Goal: Task Accomplishment & Management: Manage account settings

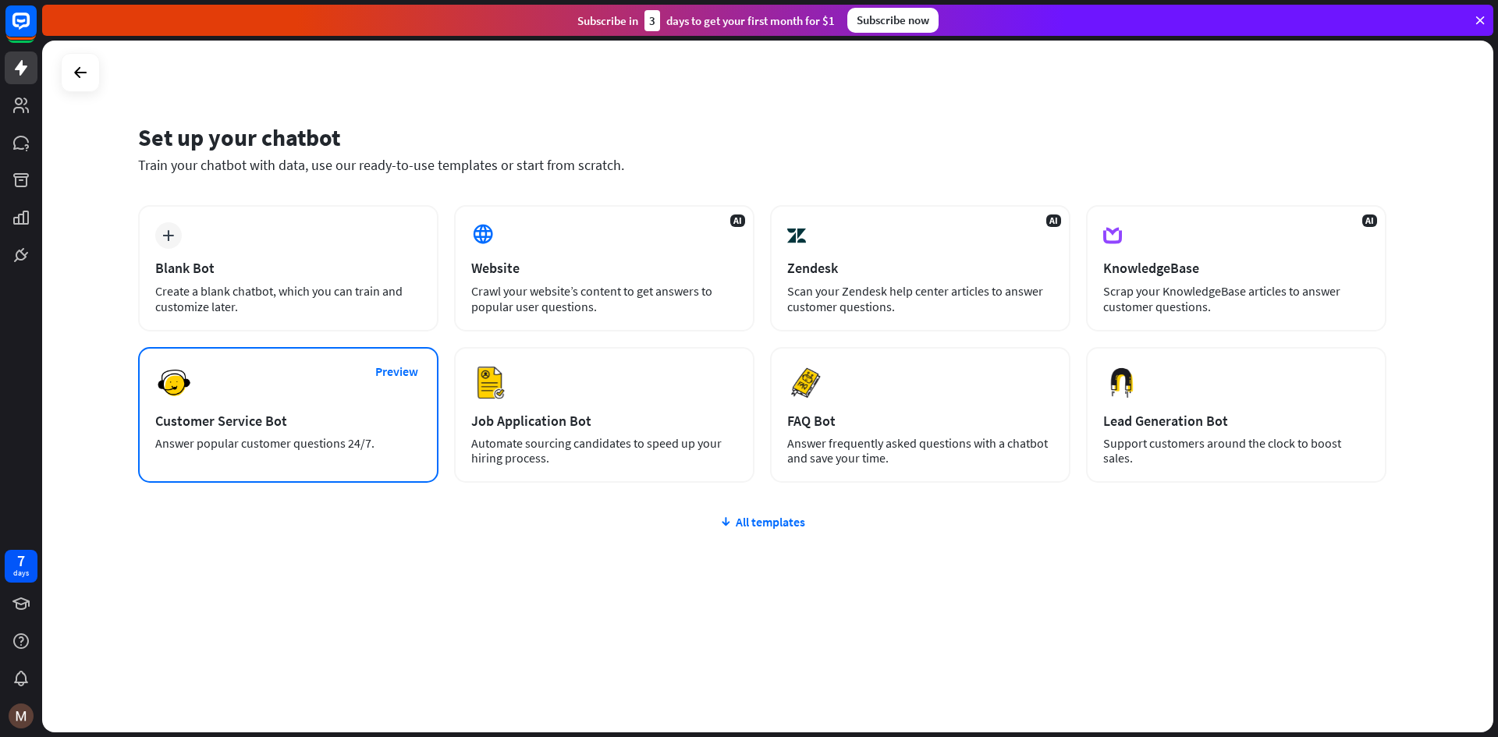
click at [272, 422] on div "Customer Service Bot" at bounding box center [288, 421] width 266 height 18
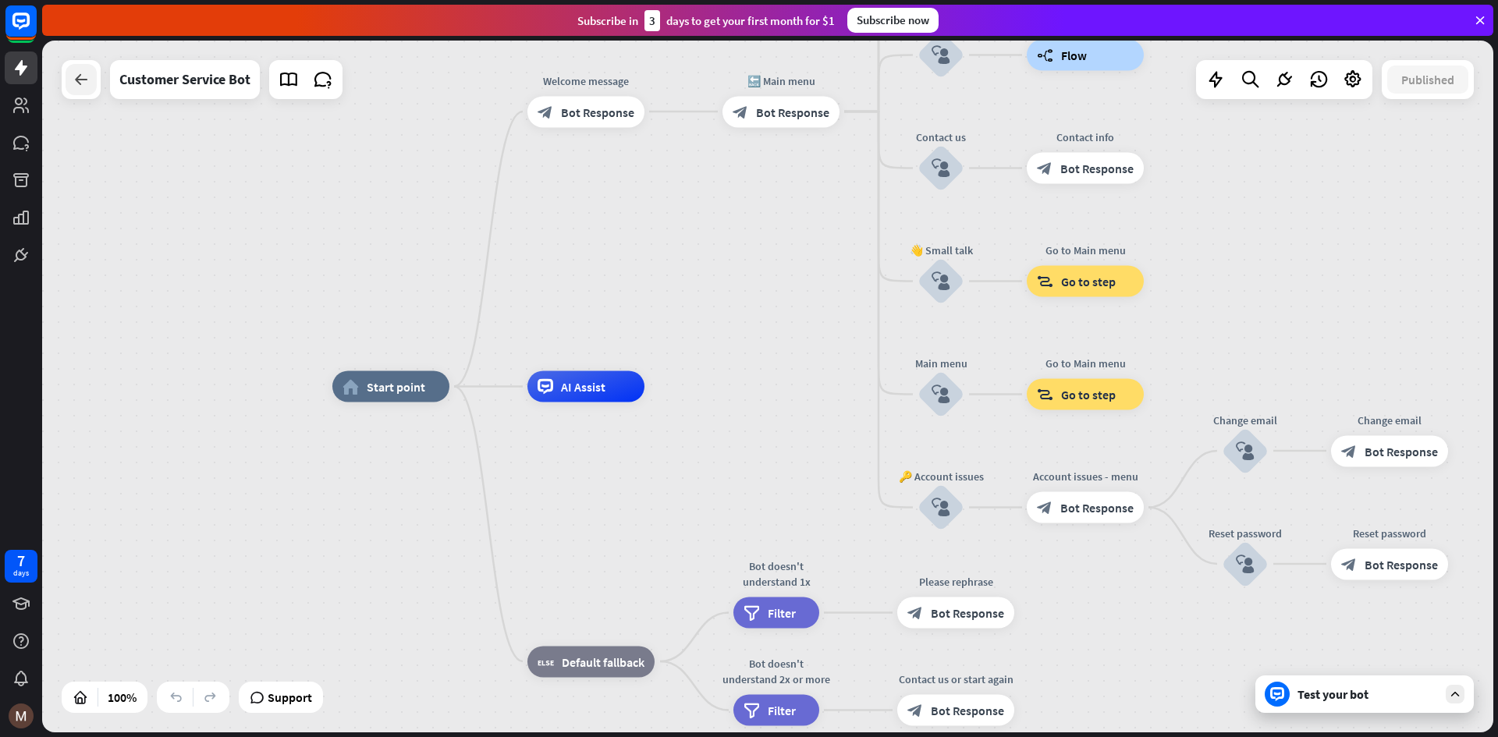
click at [85, 80] on icon at bounding box center [81, 79] width 19 height 19
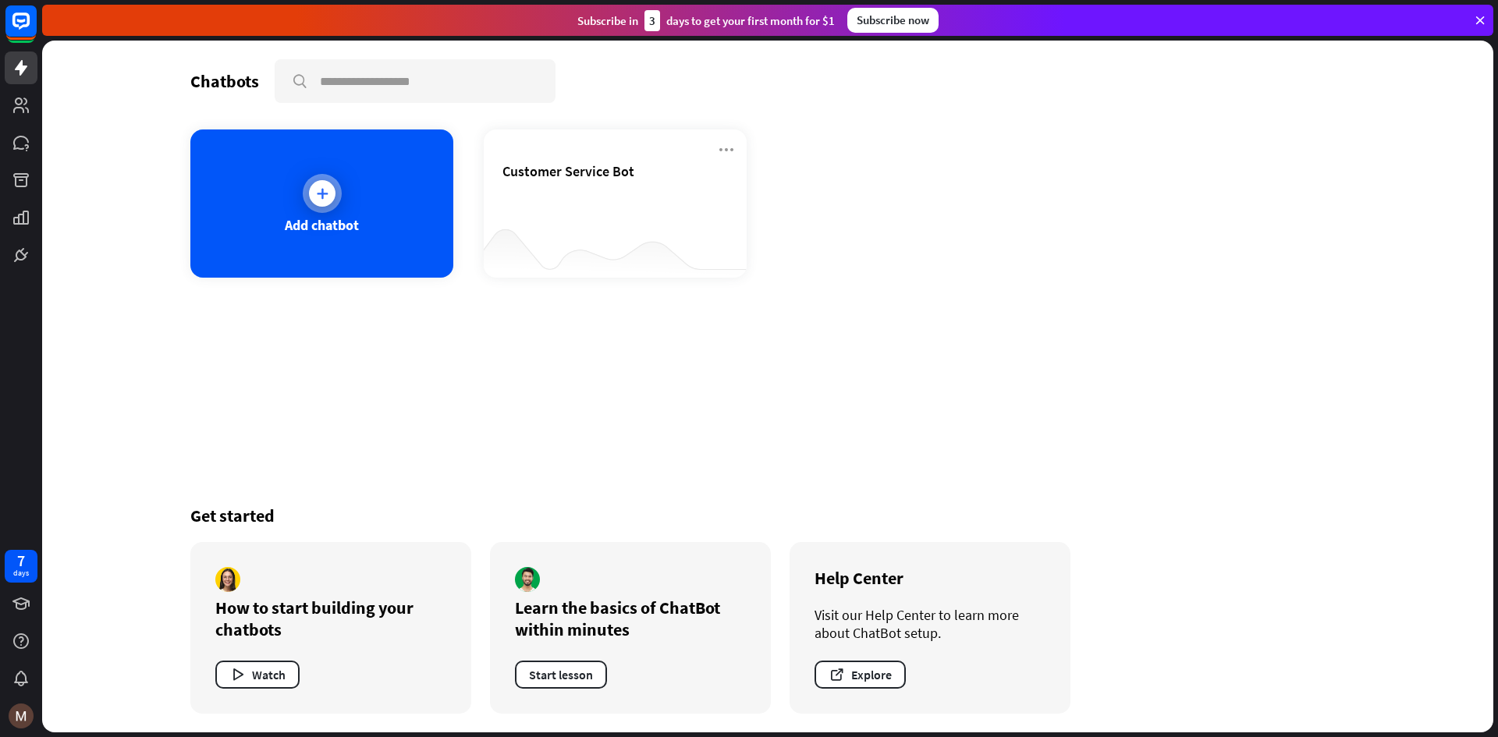
click at [290, 189] on div "Add chatbot" at bounding box center [321, 204] width 263 height 148
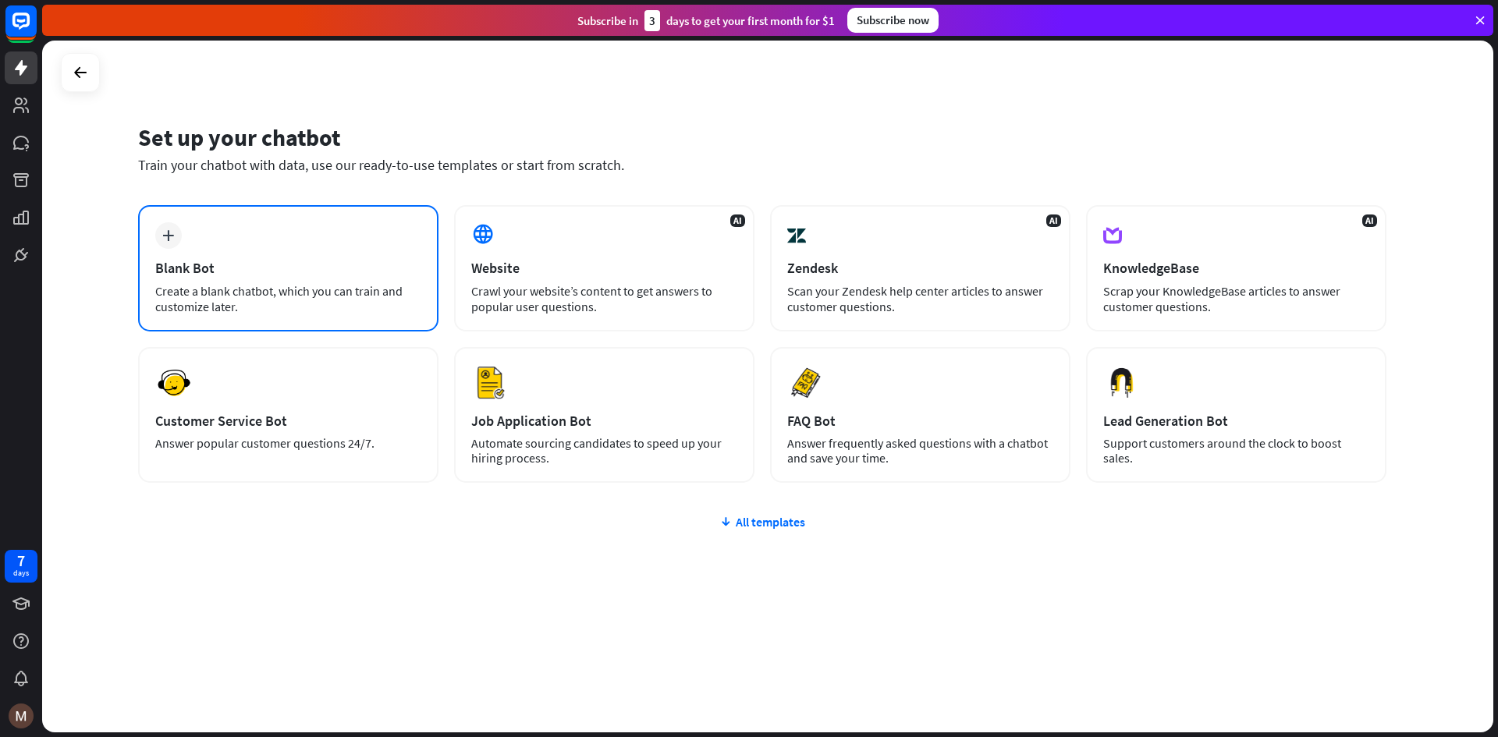
click at [272, 262] on div "Blank Bot" at bounding box center [288, 268] width 266 height 18
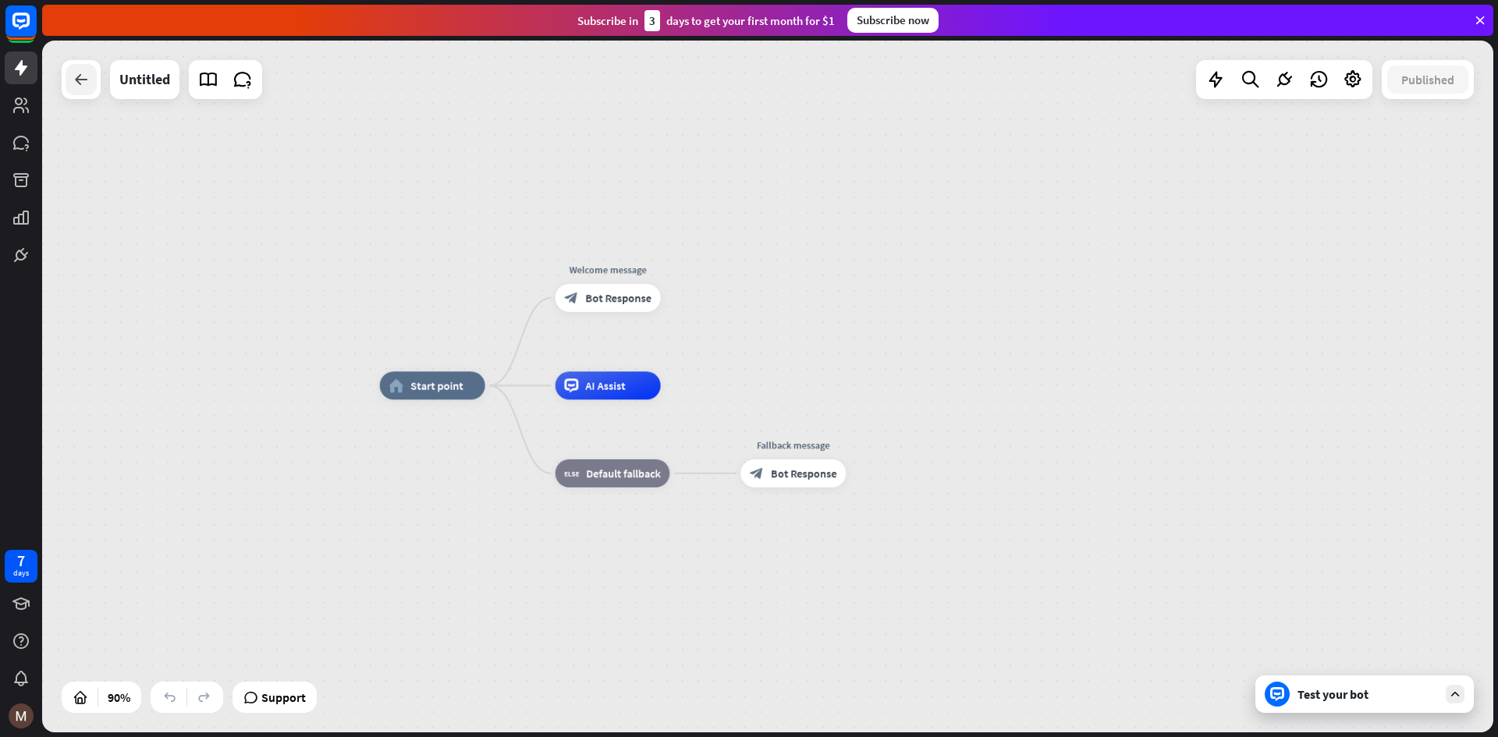
click at [81, 81] on icon at bounding box center [81, 79] width 19 height 19
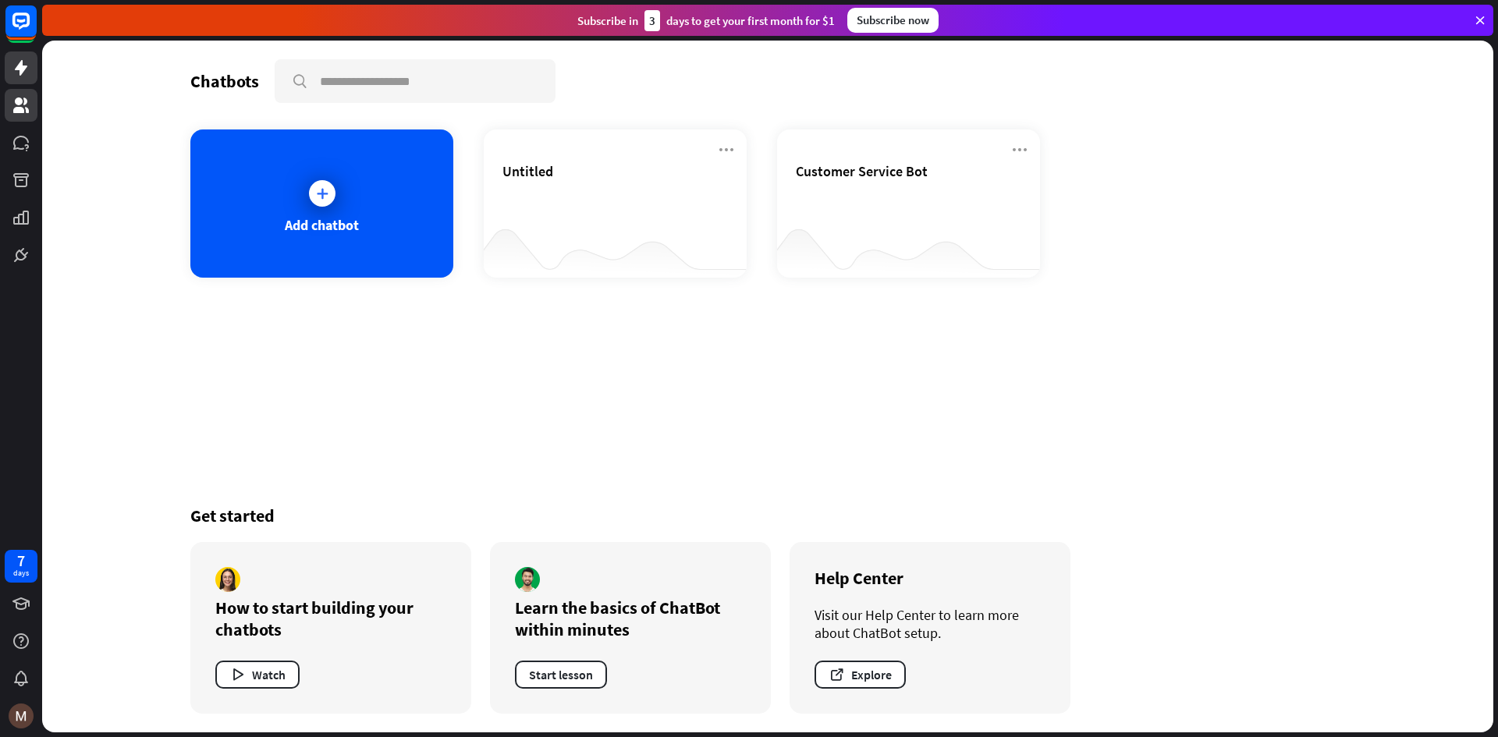
click at [20, 110] on icon at bounding box center [21, 106] width 16 height 16
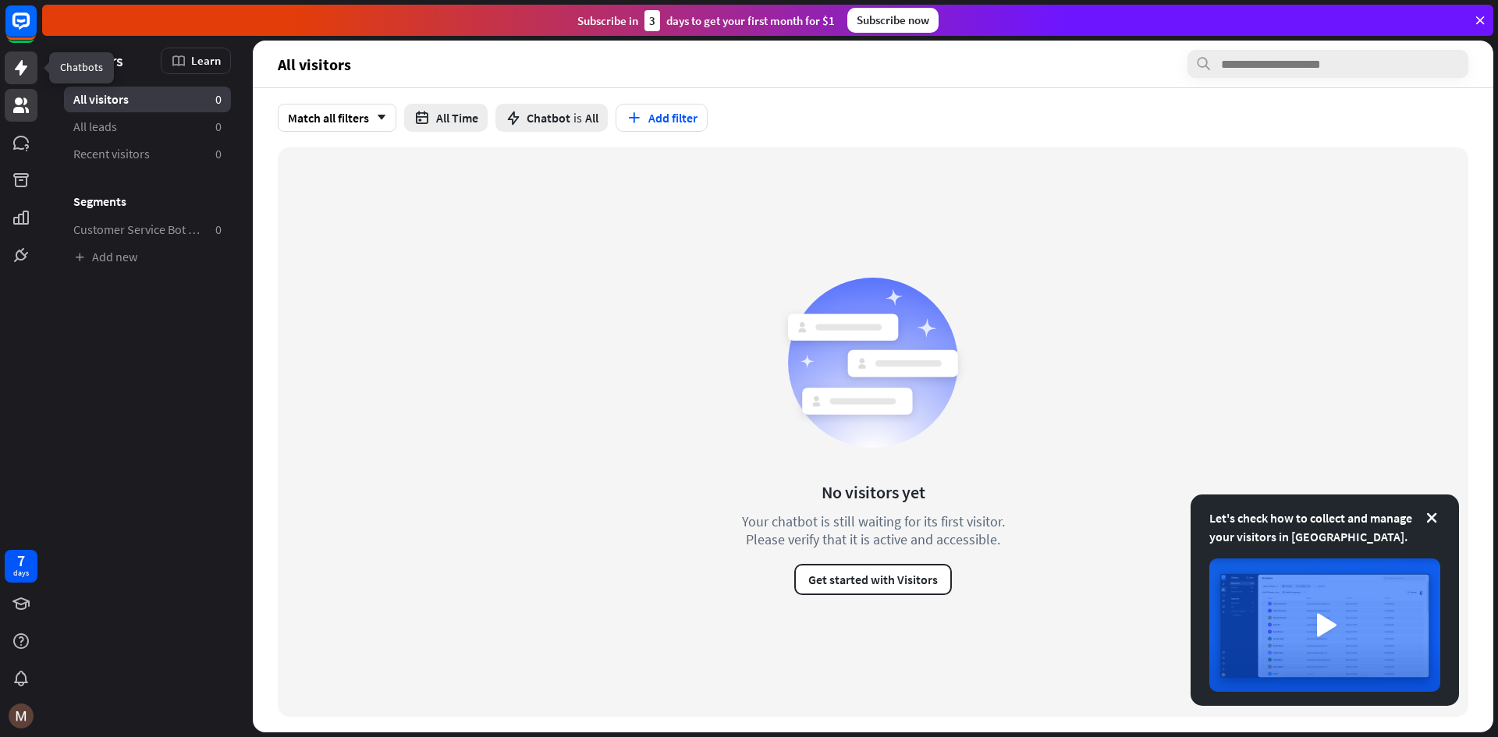
click at [28, 71] on icon at bounding box center [21, 68] width 19 height 19
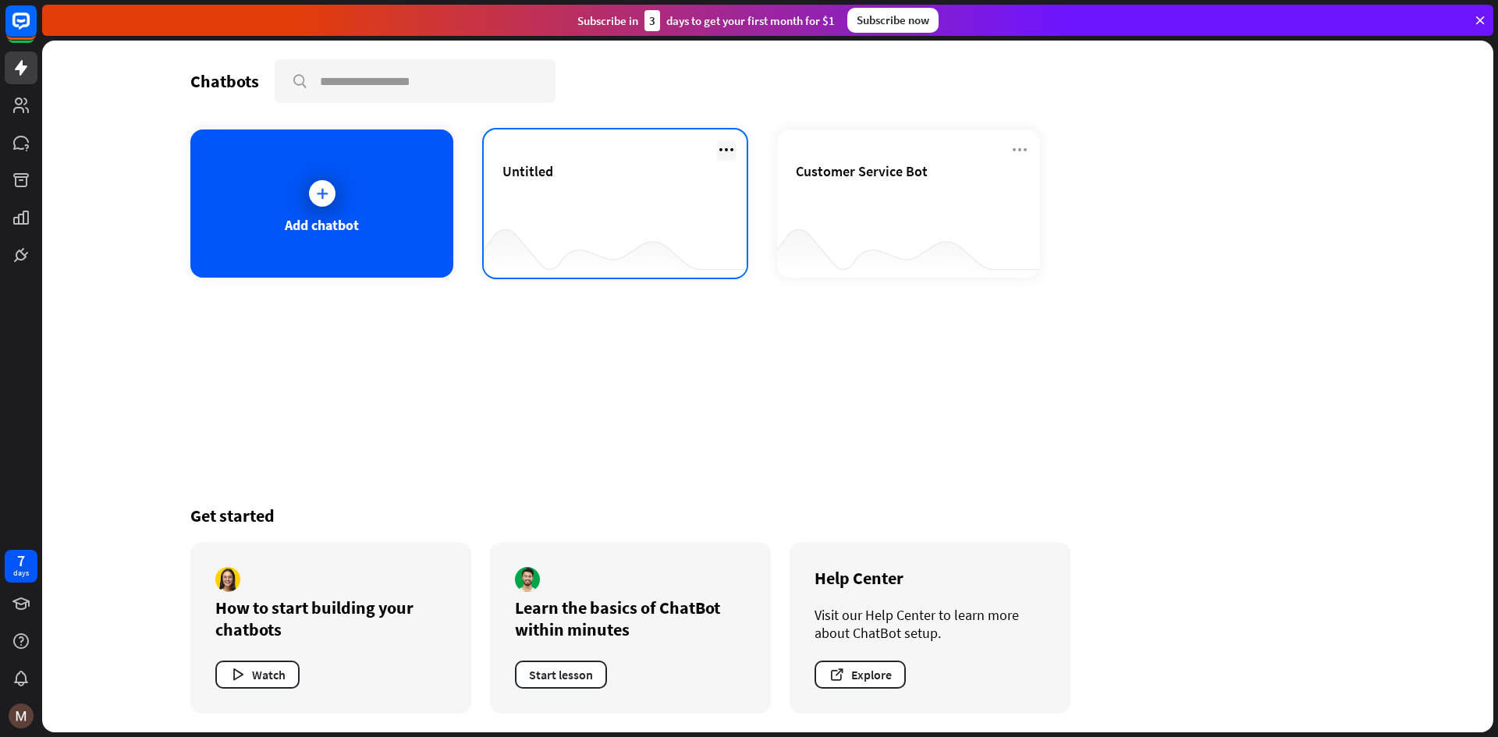
click at [728, 148] on icon at bounding box center [726, 149] width 19 height 19
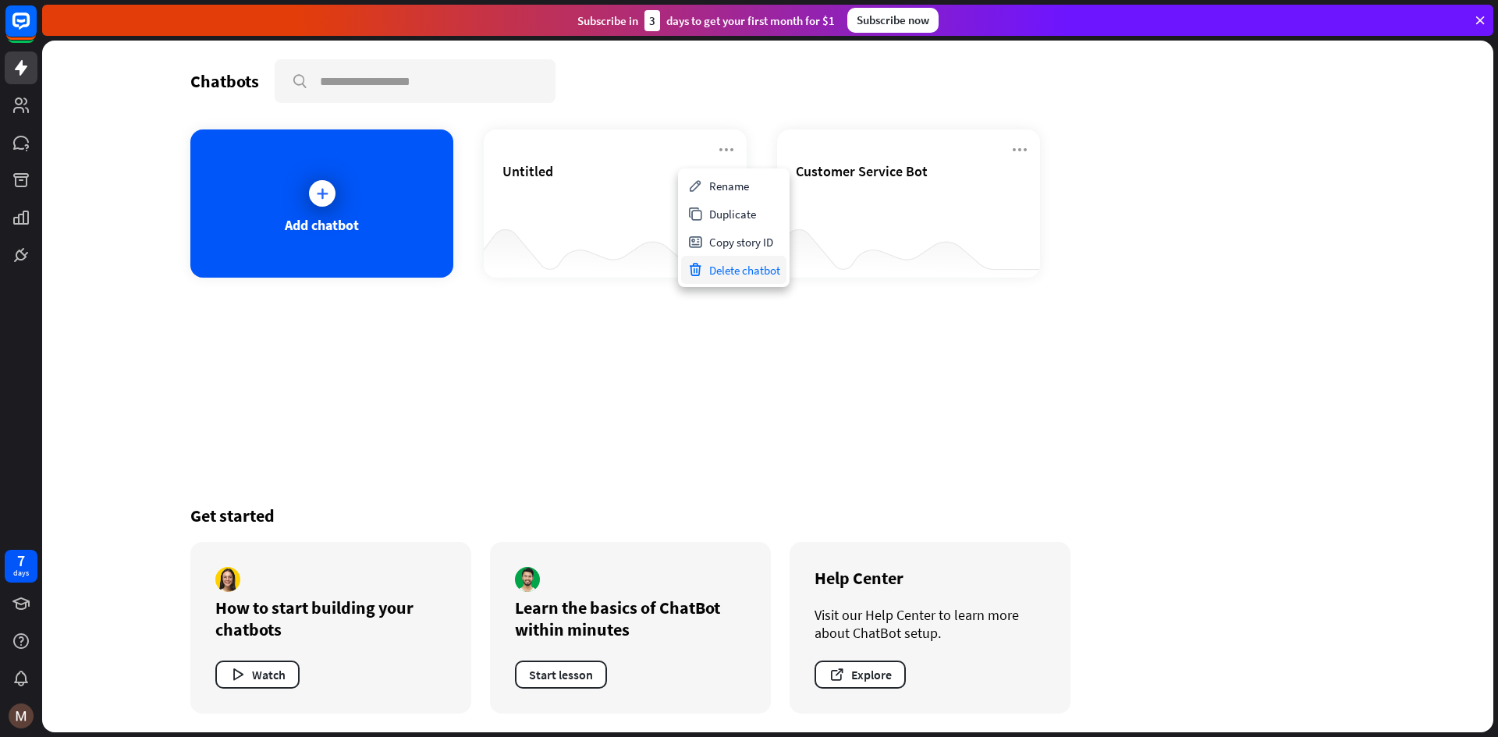
click at [729, 272] on div "Delete chatbot" at bounding box center [733, 270] width 105 height 28
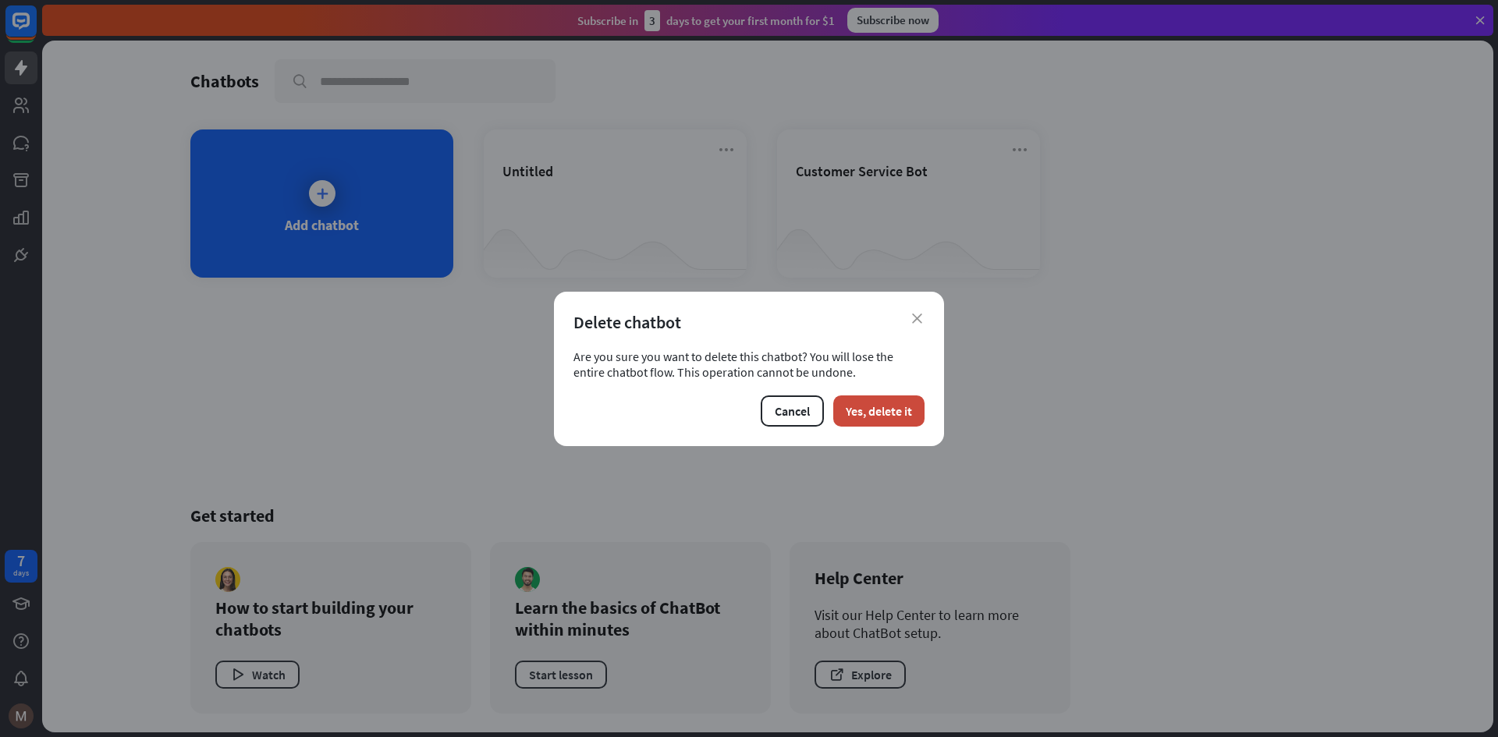
drag, startPoint x: 862, startPoint y: 416, endPoint x: 868, endPoint y: 341, distance: 75.1
click at [863, 408] on button "Yes, delete it" at bounding box center [878, 411] width 91 height 31
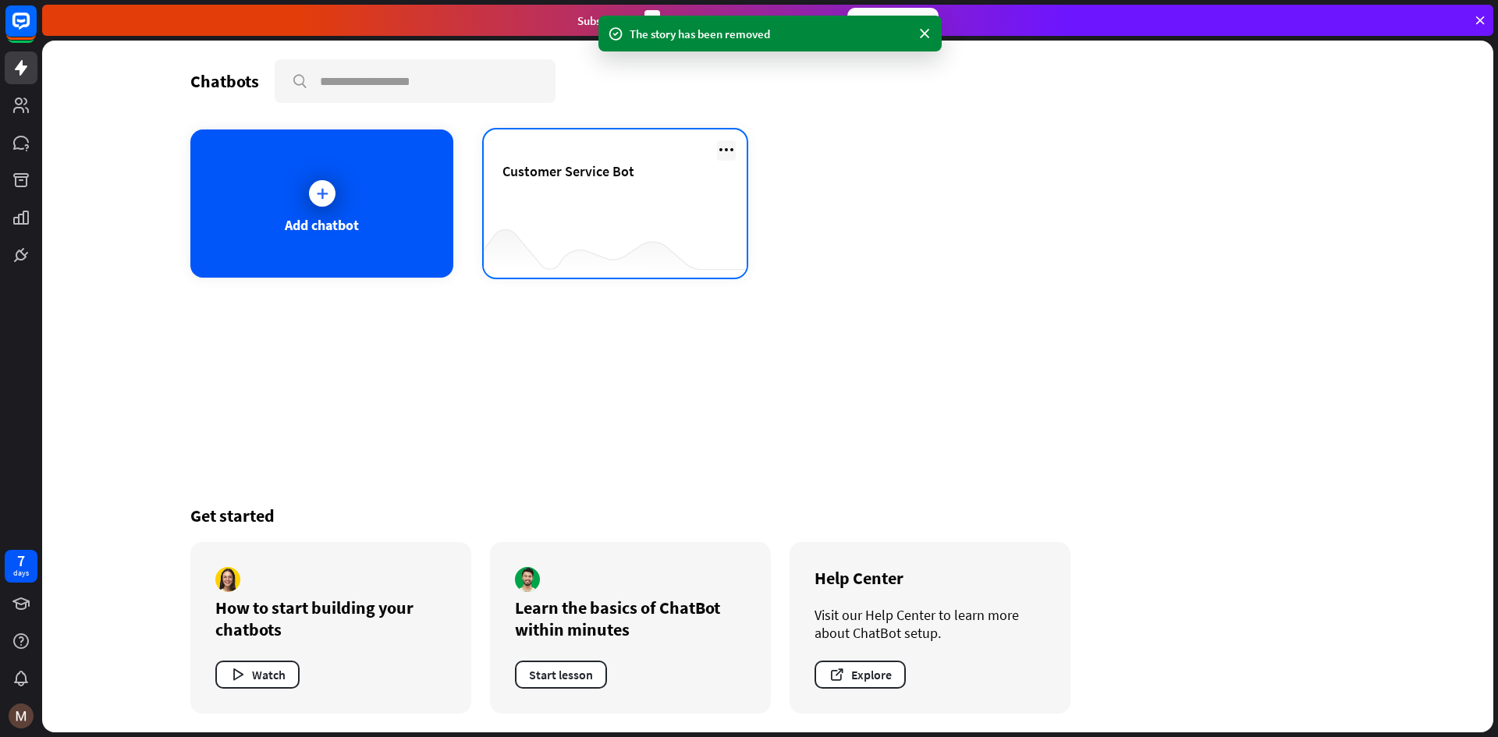
click at [727, 153] on icon at bounding box center [726, 149] width 19 height 19
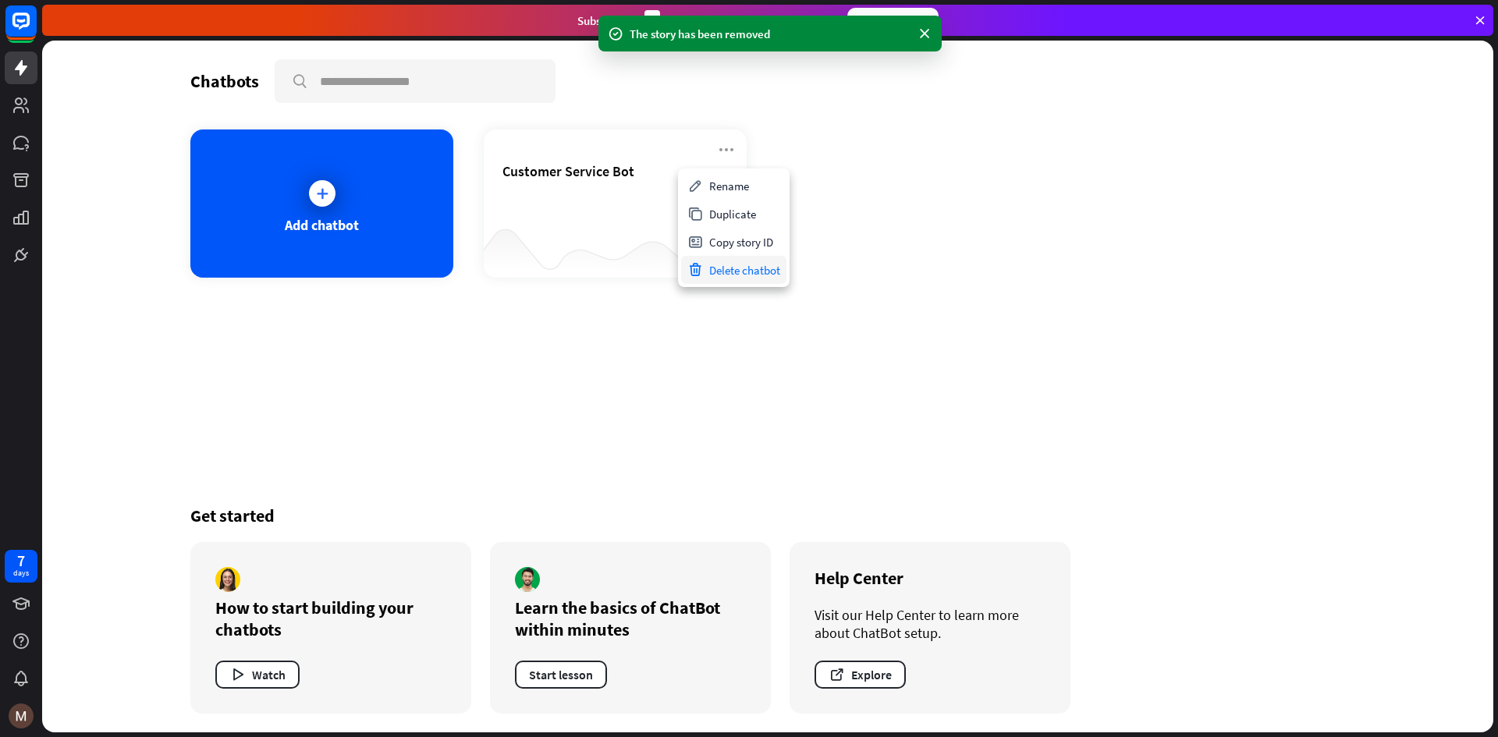
click at [748, 266] on div "Delete chatbot" at bounding box center [733, 270] width 105 height 28
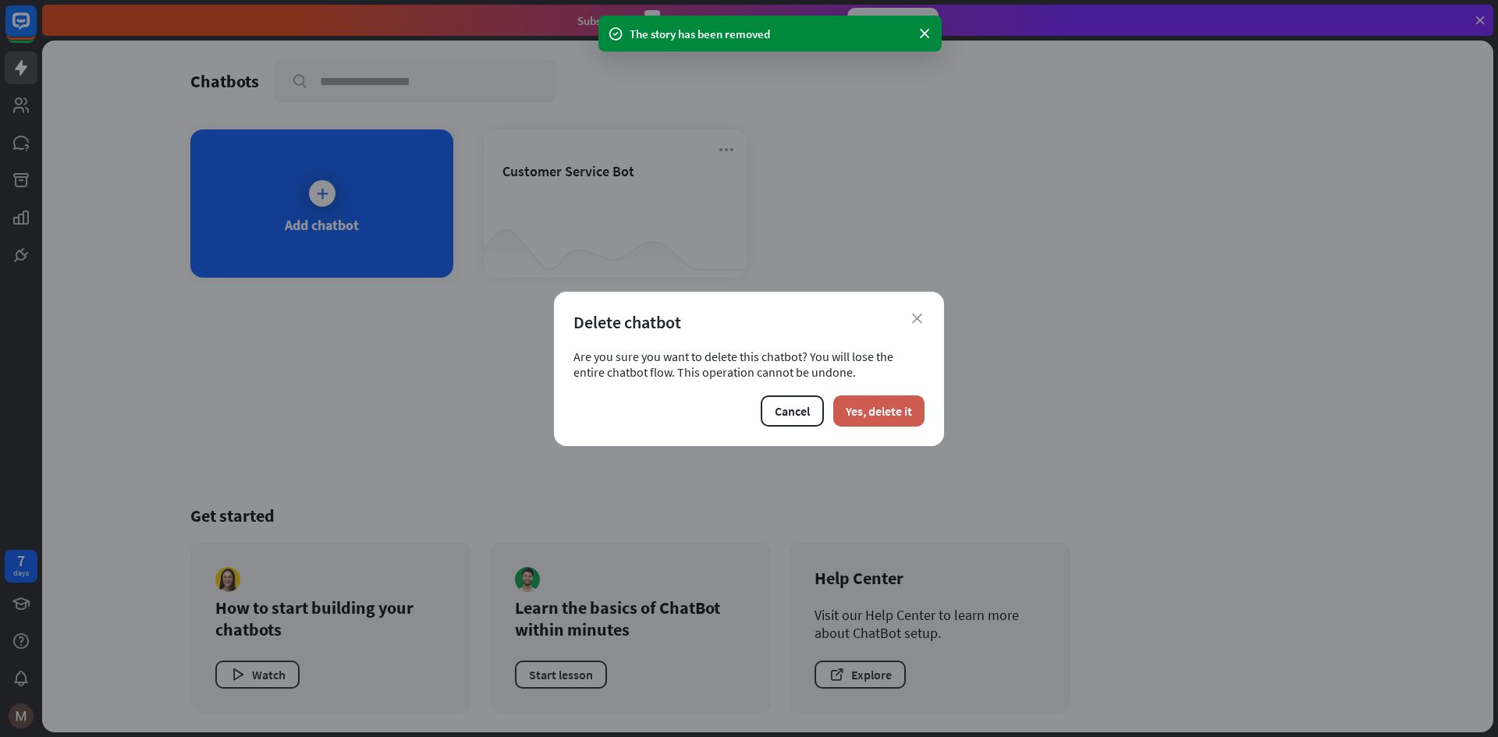
click at [865, 410] on button "Yes, delete it" at bounding box center [878, 411] width 91 height 31
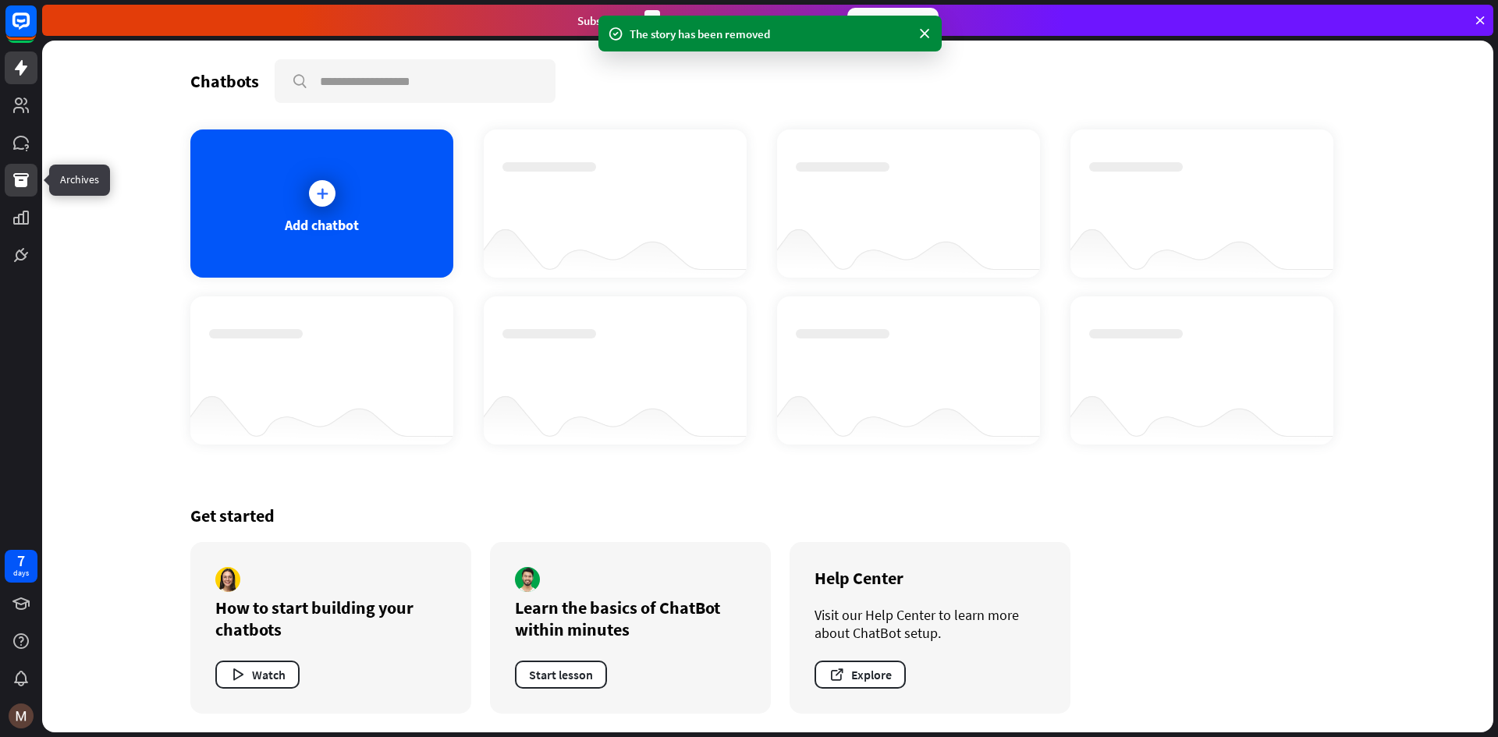
click at [30, 179] on link at bounding box center [21, 180] width 33 height 33
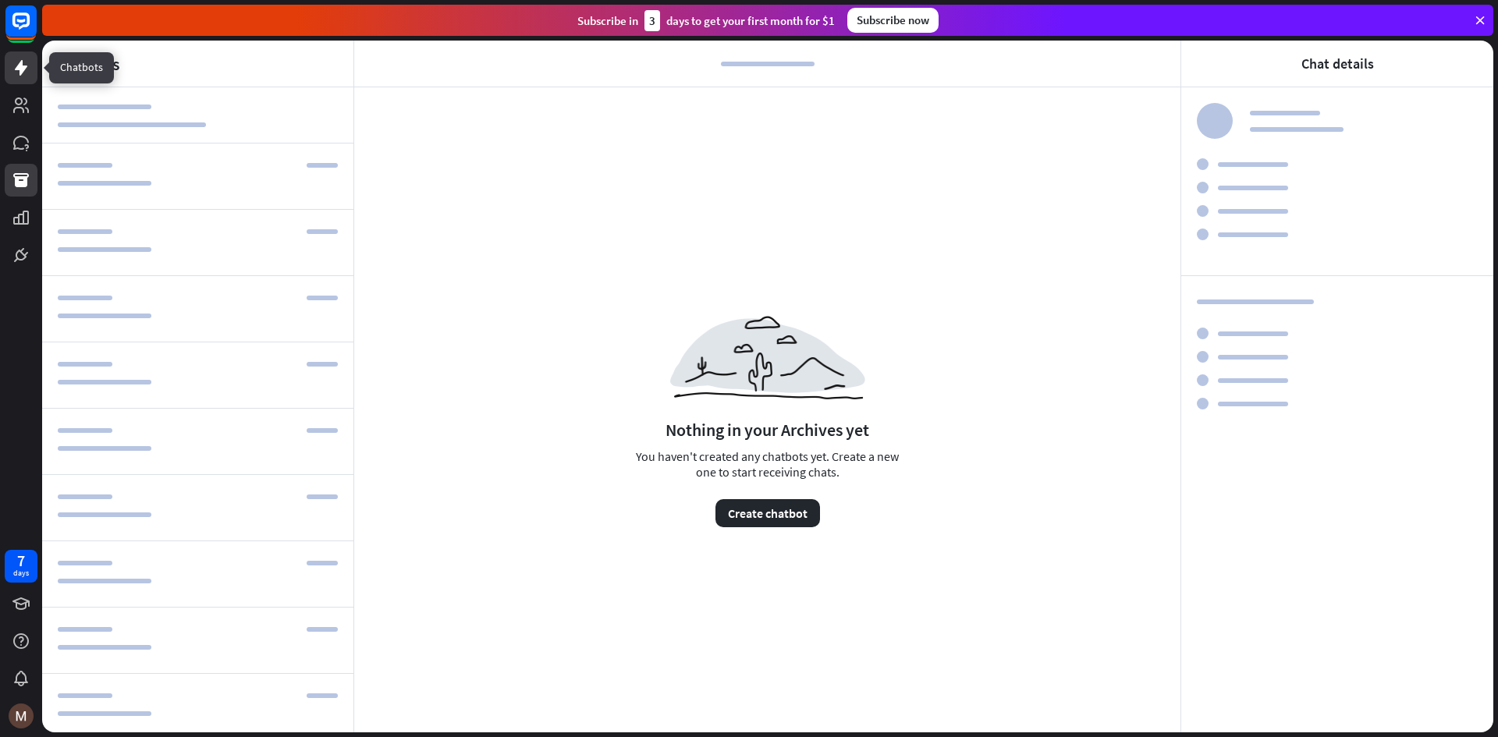
click at [20, 77] on link at bounding box center [21, 67] width 33 height 33
